Goal: Task Accomplishment & Management: Use online tool/utility

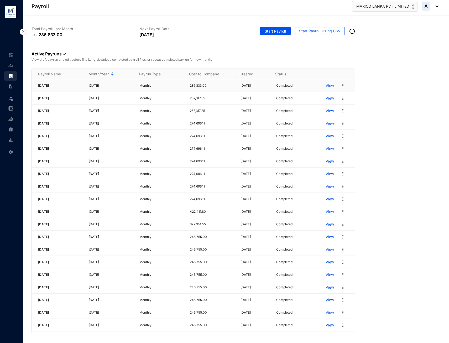
click at [328, 84] on p "View" at bounding box center [329, 85] width 8 height 5
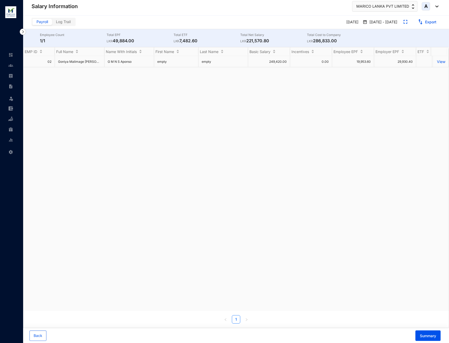
click at [436, 62] on p "View" at bounding box center [440, 61] width 9 height 4
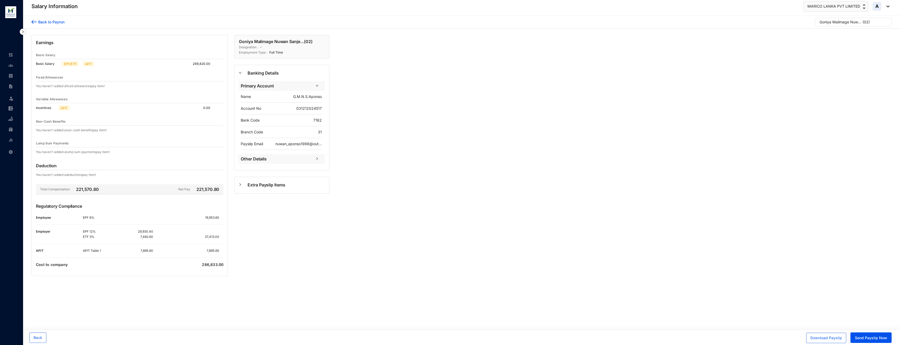
click at [23, 31] on img at bounding box center [23, 32] width 6 height 6
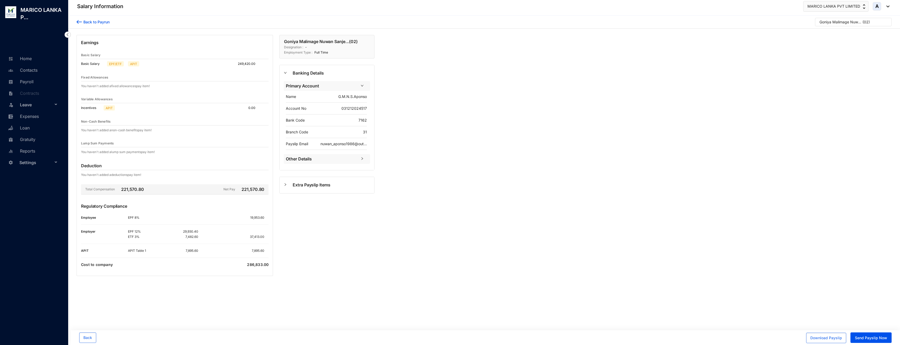
click at [77, 21] on img at bounding box center [79, 22] width 5 height 6
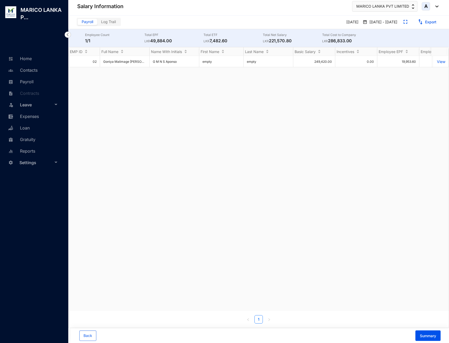
click at [67, 33] on img at bounding box center [68, 34] width 6 height 6
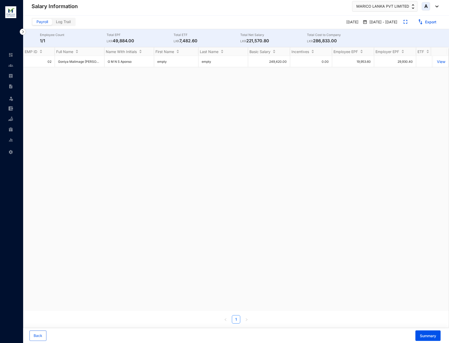
click at [21, 32] on img at bounding box center [23, 32] width 6 height 6
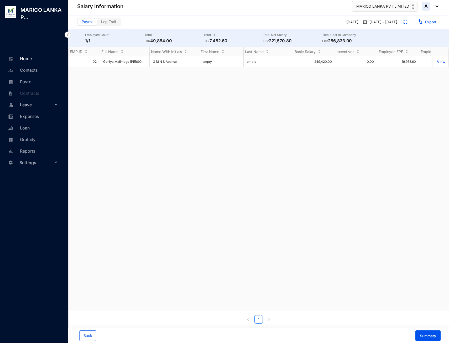
click at [32, 59] on link "Home" at bounding box center [19, 58] width 25 height 5
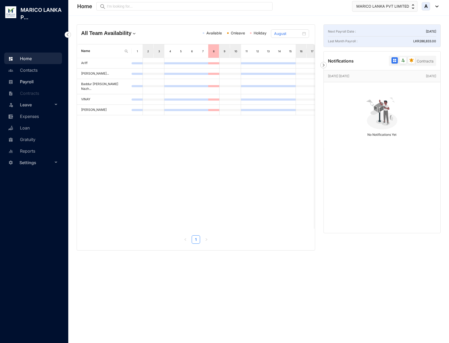
click at [34, 82] on link "Payroll" at bounding box center [20, 81] width 27 height 5
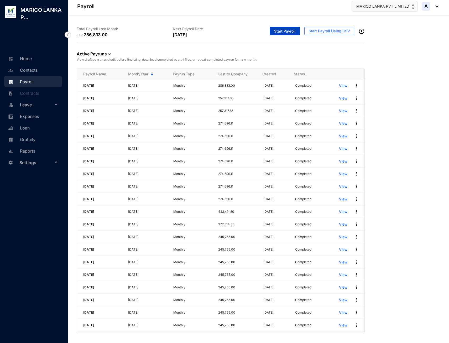
click at [283, 32] on span "Start Payroll" at bounding box center [285, 31] width 22 height 5
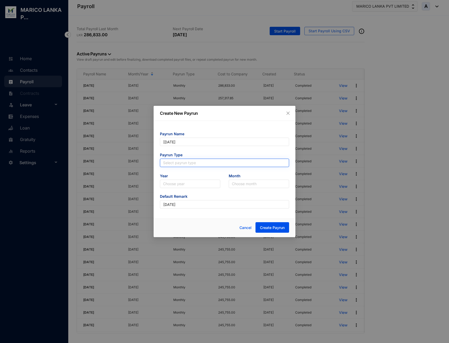
click at [189, 161] on input "search" at bounding box center [224, 163] width 123 height 8
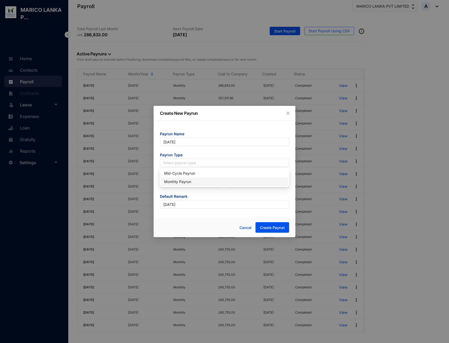
click at [188, 184] on div "Monthly Payrun" at bounding box center [224, 182] width 121 height 6
click at [186, 184] on input "search" at bounding box center [190, 184] width 54 height 8
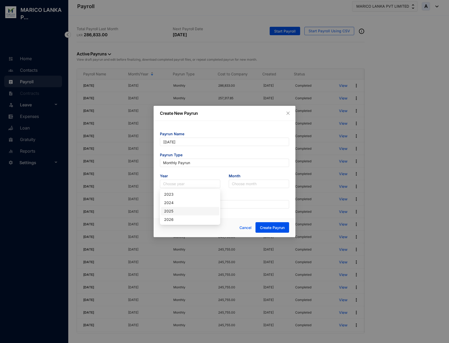
click at [185, 214] on div "2025" at bounding box center [190, 211] width 58 height 8
click at [244, 186] on input "search" at bounding box center [259, 184] width 54 height 8
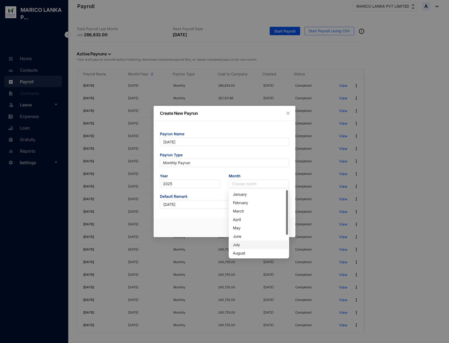
click at [244, 244] on div "July" at bounding box center [259, 245] width 52 height 6
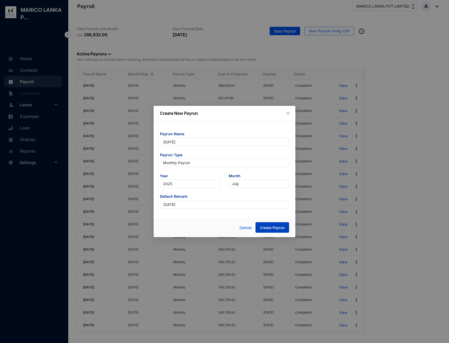
click at [269, 225] on span "Create Payrun" at bounding box center [272, 227] width 25 height 5
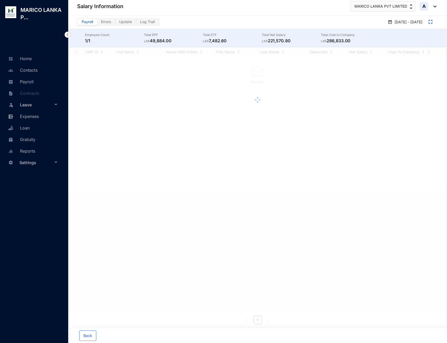
checkbox input "true"
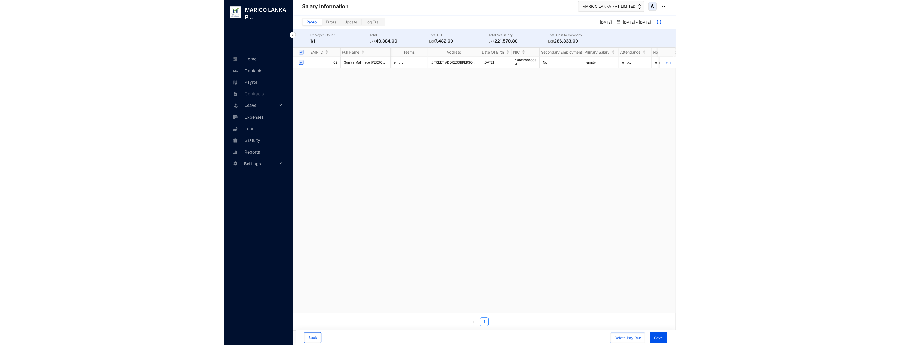
scroll to position [0, 1430]
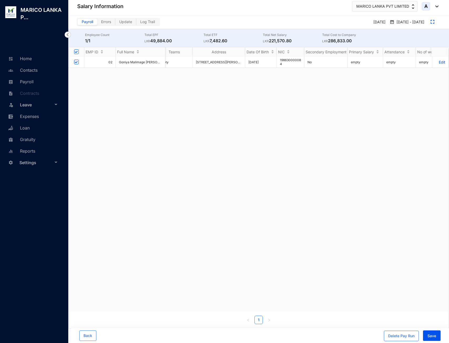
click at [437, 61] on p "Edit" at bounding box center [440, 62] width 9 height 4
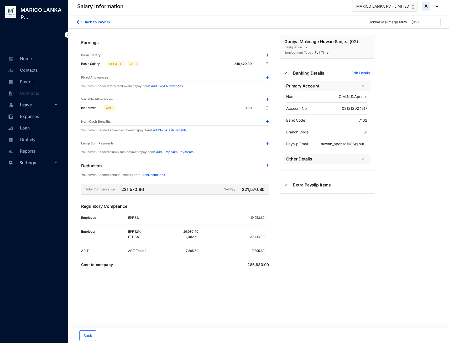
click at [267, 108] on img at bounding box center [266, 107] width 5 height 5
click at [272, 118] on span "Edit" at bounding box center [273, 117] width 11 height 6
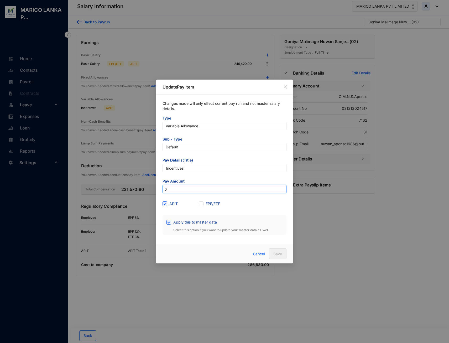
drag, startPoint x: 185, startPoint y: 188, endPoint x: 152, endPoint y: 188, distance: 33.0
click at [152, 188] on div "Update Pay Item Changes made will only effect current pay run and not master sa…" at bounding box center [224, 171] width 449 height 343
click at [170, 223] on span at bounding box center [168, 222] width 5 height 5
click at [170, 223] on input "Apply this to master data" at bounding box center [168, 222] width 4 height 4
checkbox input "false"
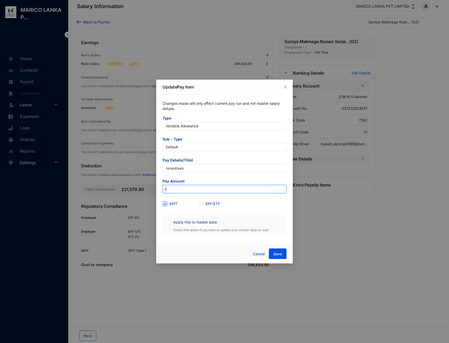
drag, startPoint x: 178, startPoint y: 191, endPoint x: 152, endPoint y: 191, distance: 25.5
click at [152, 191] on div "Update Pay Item Changes made will only effect current pay run and not master sa…" at bounding box center [224, 171] width 449 height 343
type input "148,950"
click at [282, 255] on button "Save" at bounding box center [278, 253] width 18 height 10
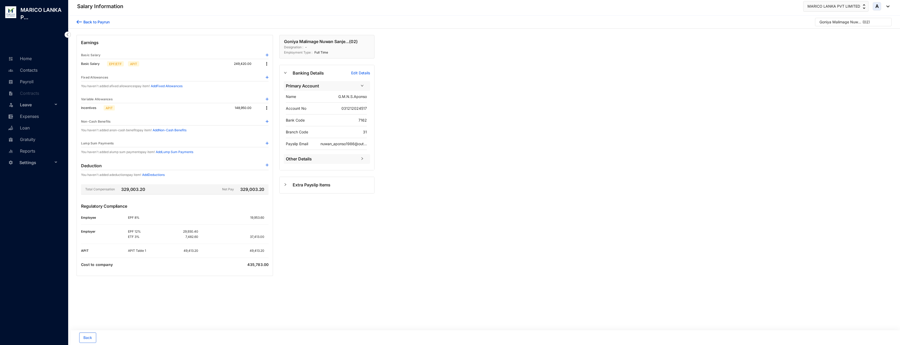
click at [78, 22] on img at bounding box center [79, 22] width 5 height 6
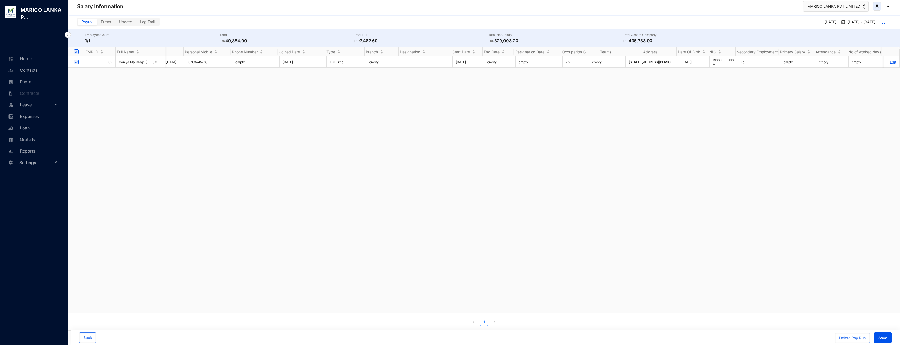
scroll to position [0, 1001]
click at [448, 342] on button "Save" at bounding box center [883, 337] width 18 height 10
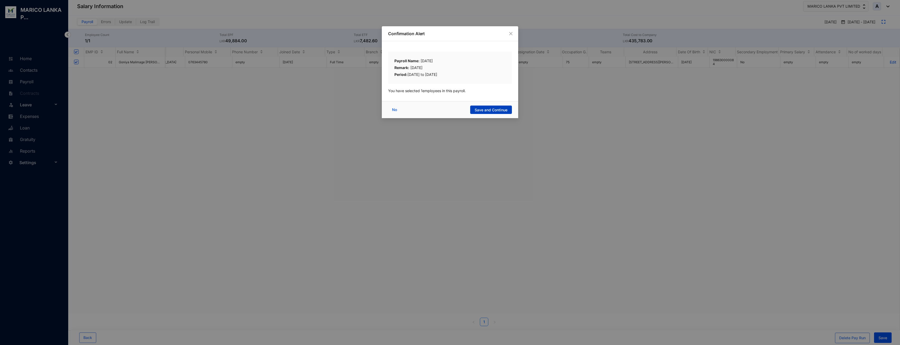
click at [448, 107] on span "Save and Continue" at bounding box center [491, 109] width 33 height 5
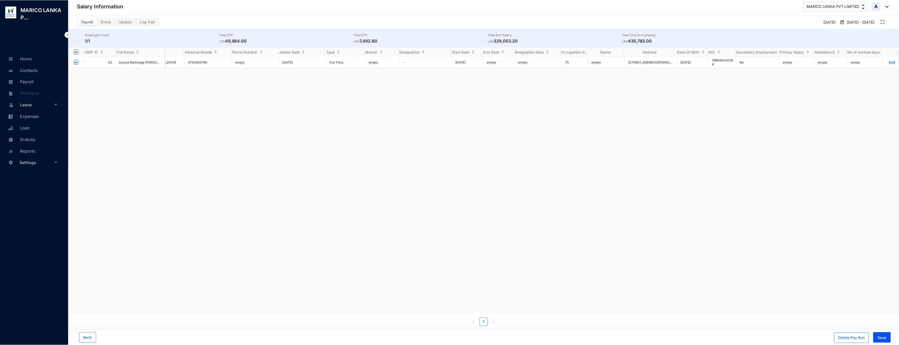
scroll to position [0, 998]
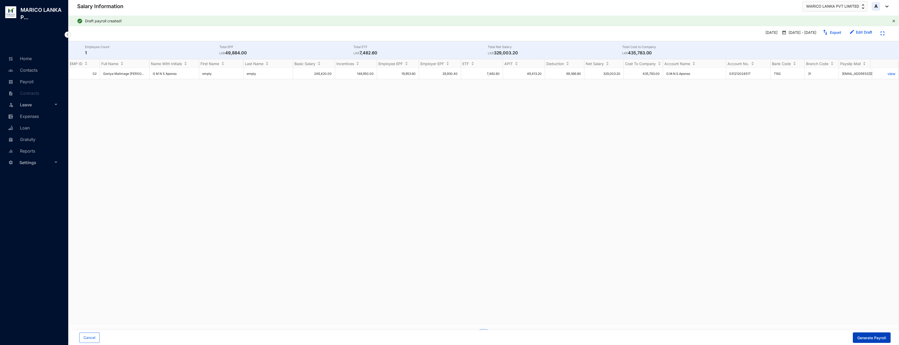
click at [448, 339] on span "Generate Payroll" at bounding box center [871, 337] width 29 height 5
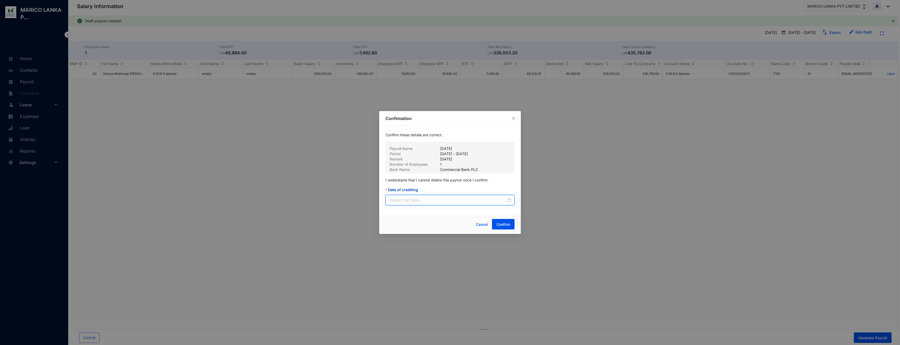
click at [425, 201] on input "Date of crediting" at bounding box center [448, 200] width 116 height 6
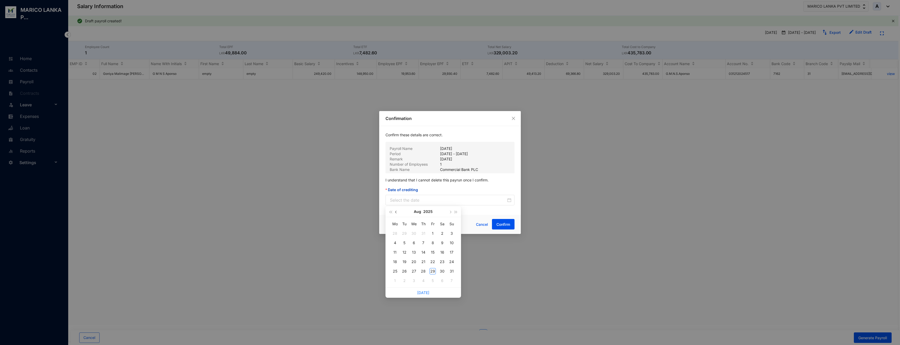
click at [394, 211] on button "button" at bounding box center [396, 211] width 6 height 10
type input "[DATE]"
click at [424, 271] on div "31" at bounding box center [423, 271] width 6 height 6
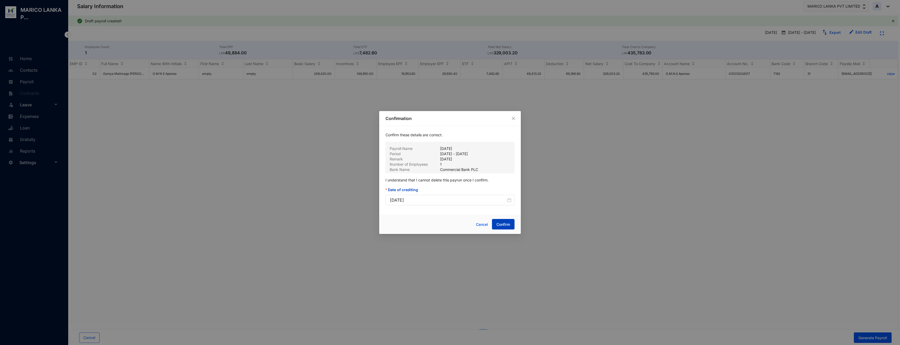
click at [448, 227] on span "Confirm" at bounding box center [504, 224] width 14 height 5
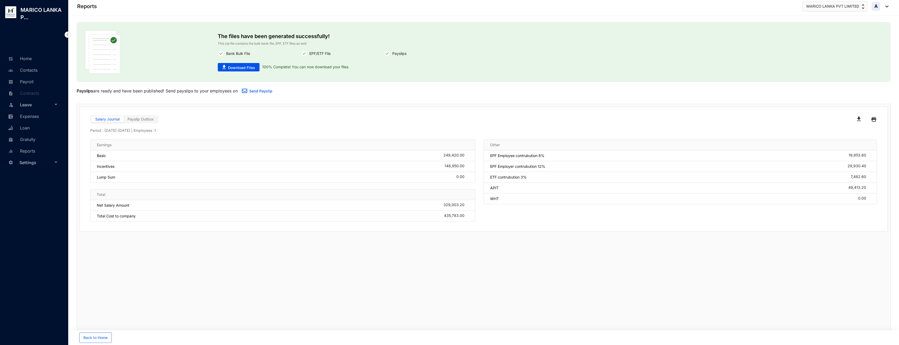
scroll to position [0, 0]
click at [229, 69] on span "Download Files" at bounding box center [241, 67] width 27 height 5
click at [91, 340] on button "Back to Home" at bounding box center [95, 337] width 33 height 10
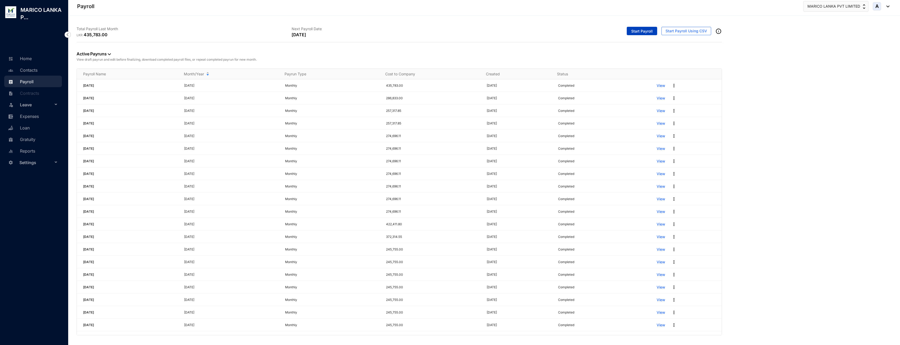
click at [448, 29] on span "Start Payroll" at bounding box center [642, 31] width 22 height 5
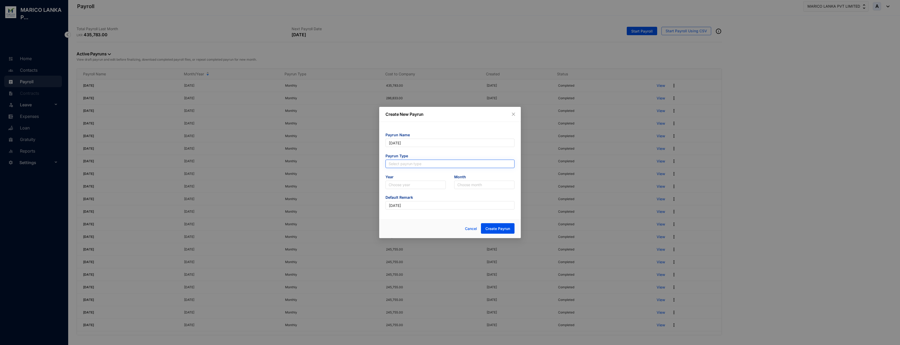
click at [431, 164] on input "search" at bounding box center [450, 164] width 123 height 8
click at [413, 183] on div "Monthly Payrun" at bounding box center [450, 183] width 121 height 6
click at [410, 185] on input "search" at bounding box center [416, 185] width 54 height 8
click at [404, 209] on div "2025" at bounding box center [416, 212] width 52 height 6
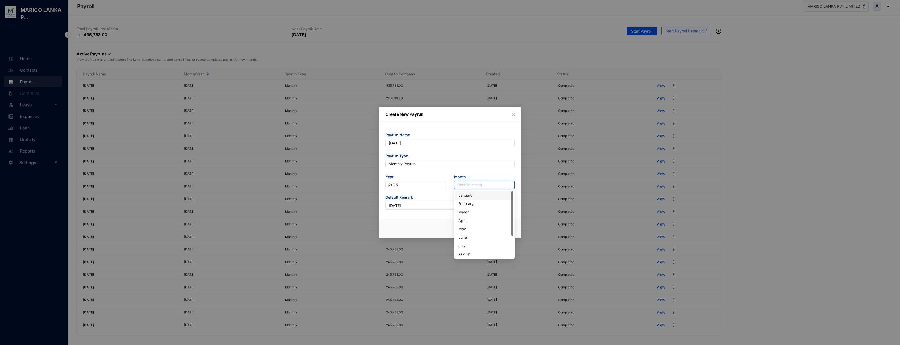
click at [448, 184] on input "search" at bounding box center [484, 185] width 54 height 8
click at [448, 250] on div "August" at bounding box center [484, 254] width 58 height 8
click at [448, 226] on span "Create Payrun" at bounding box center [497, 228] width 25 height 5
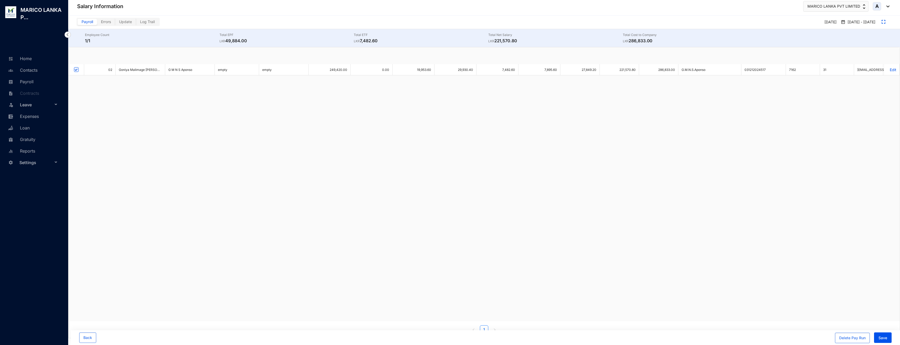
checkbox input "true"
click at [448, 338] on span "Save" at bounding box center [883, 337] width 9 height 5
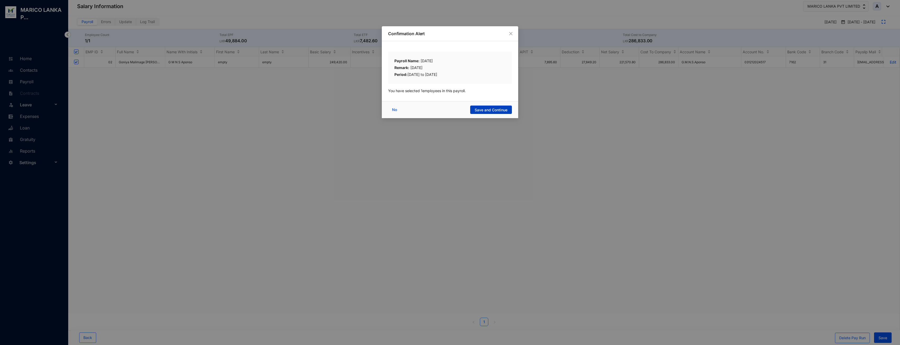
click at [448, 113] on button "Save and Continue" at bounding box center [491, 109] width 42 height 8
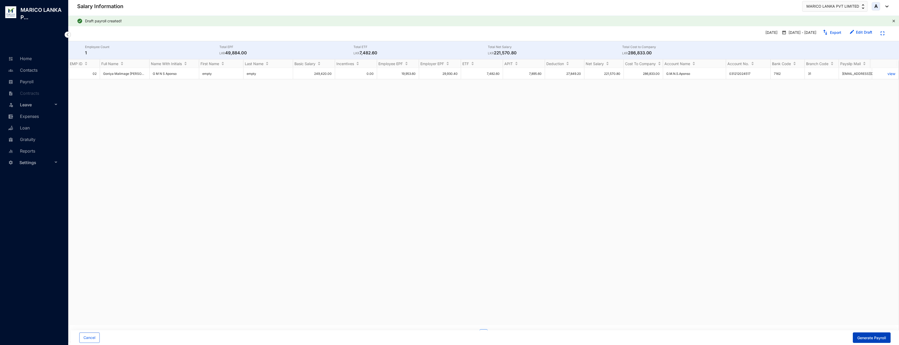
click at [448, 340] on span "Generate Payroll" at bounding box center [871, 337] width 29 height 5
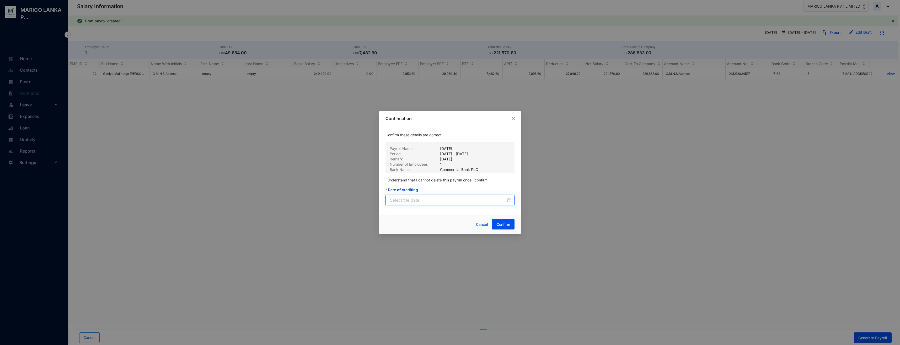
click at [420, 199] on input "Date of crediting" at bounding box center [448, 200] width 116 height 6
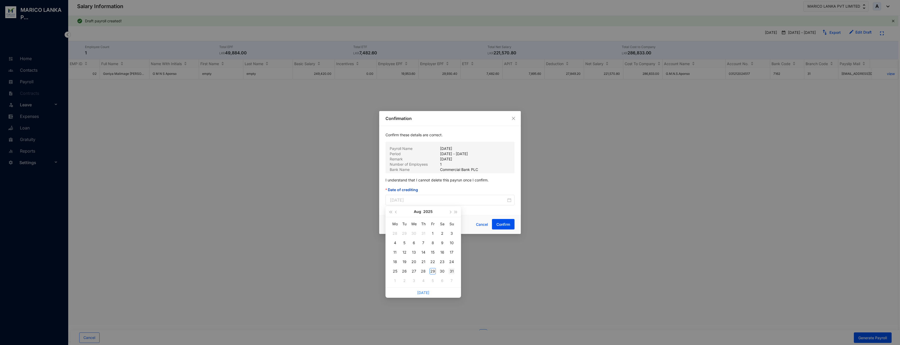
click at [448, 272] on div "31" at bounding box center [452, 271] width 6 height 6
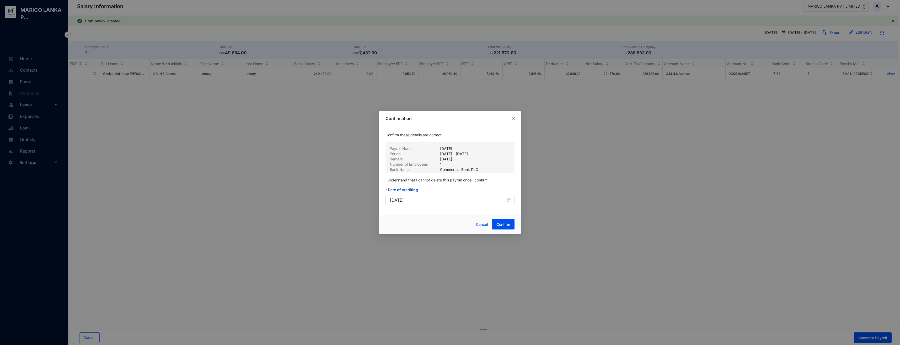
type input "[DATE]"
click at [448, 225] on span "Confirm" at bounding box center [504, 224] width 14 height 5
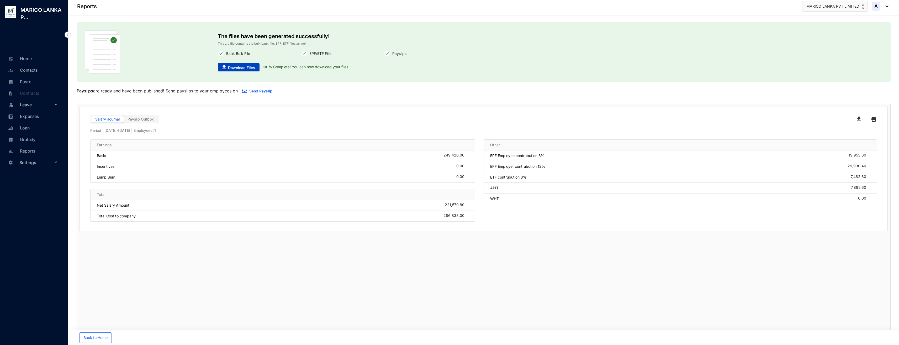
click at [234, 68] on span "Download Files" at bounding box center [241, 67] width 27 height 5
